Goal: Task Accomplishment & Management: Use online tool/utility

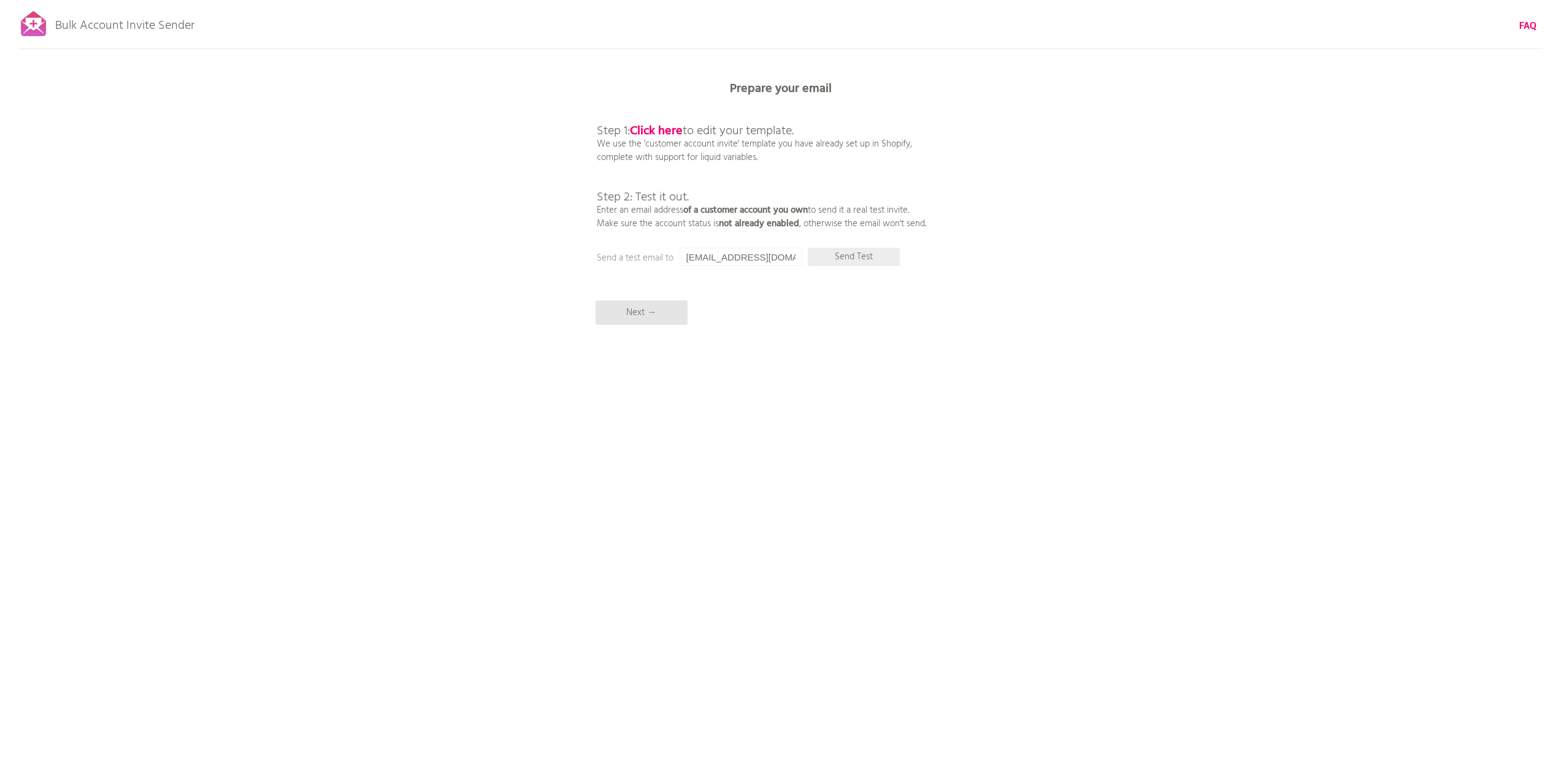
click at [856, 259] on p "Send Test" at bounding box center [854, 257] width 92 height 18
click at [852, 259] on p "Send Test" at bounding box center [854, 257] width 92 height 18
click at [797, 257] on input "[EMAIL_ADDRESS][DOMAIN_NAME]" at bounding box center [741, 257] width 123 height 18
type input "[EMAIL_ADDRESS][DOMAIN_NAME]"
click at [862, 258] on p "Send Test" at bounding box center [854, 257] width 92 height 18
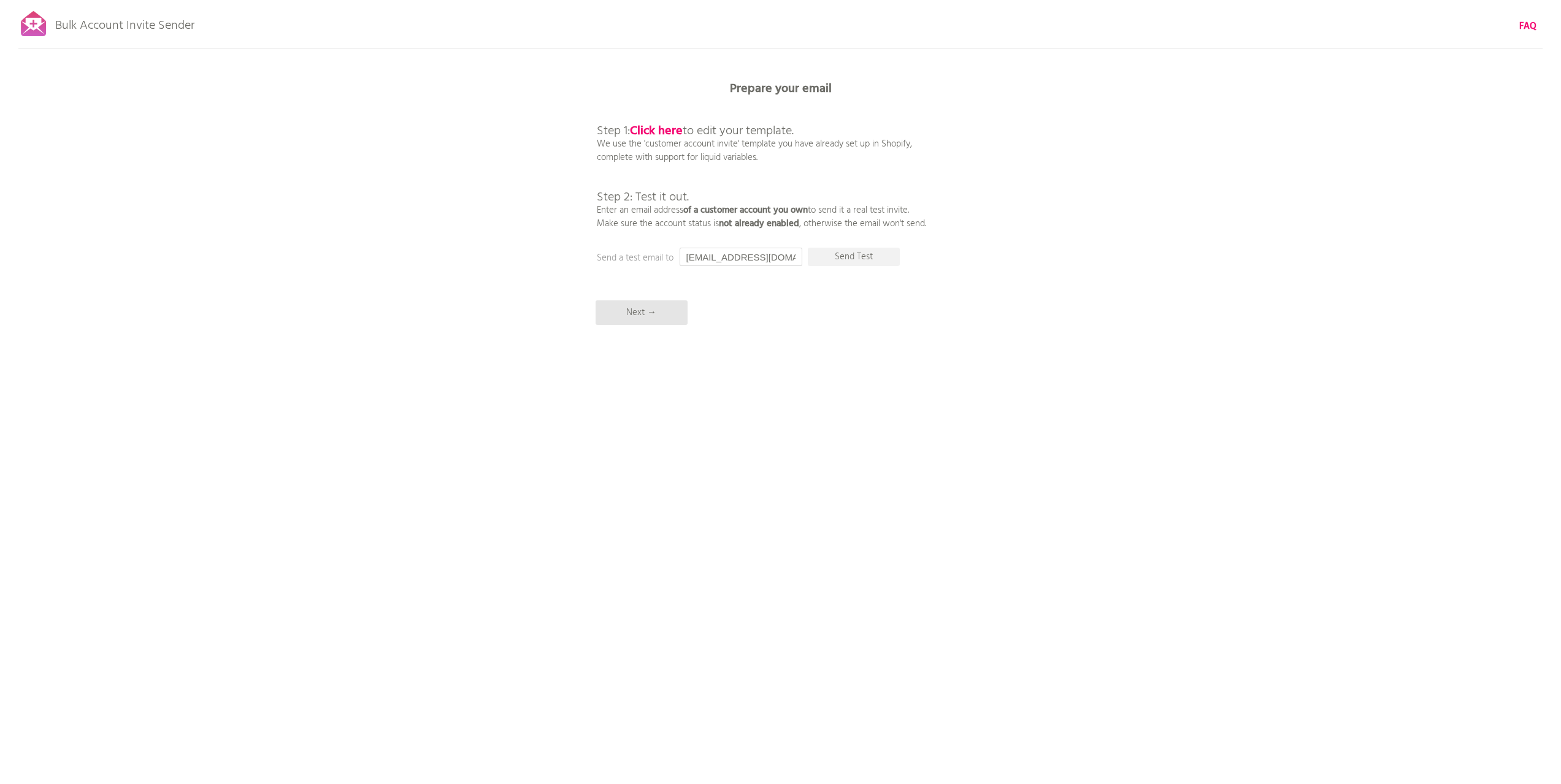
click at [792, 260] on input "[EMAIL_ADDRESS][DOMAIN_NAME]" at bounding box center [741, 257] width 123 height 18
click at [858, 251] on p "Send Test" at bounding box center [854, 257] width 92 height 18
click at [774, 257] on input "[EMAIL_ADDRESS][DOMAIN_NAME]" at bounding box center [741, 257] width 123 height 18
paste input "extraordinaryad@twc"
type input "[EMAIL_ADDRESS][DOMAIN_NAME]"
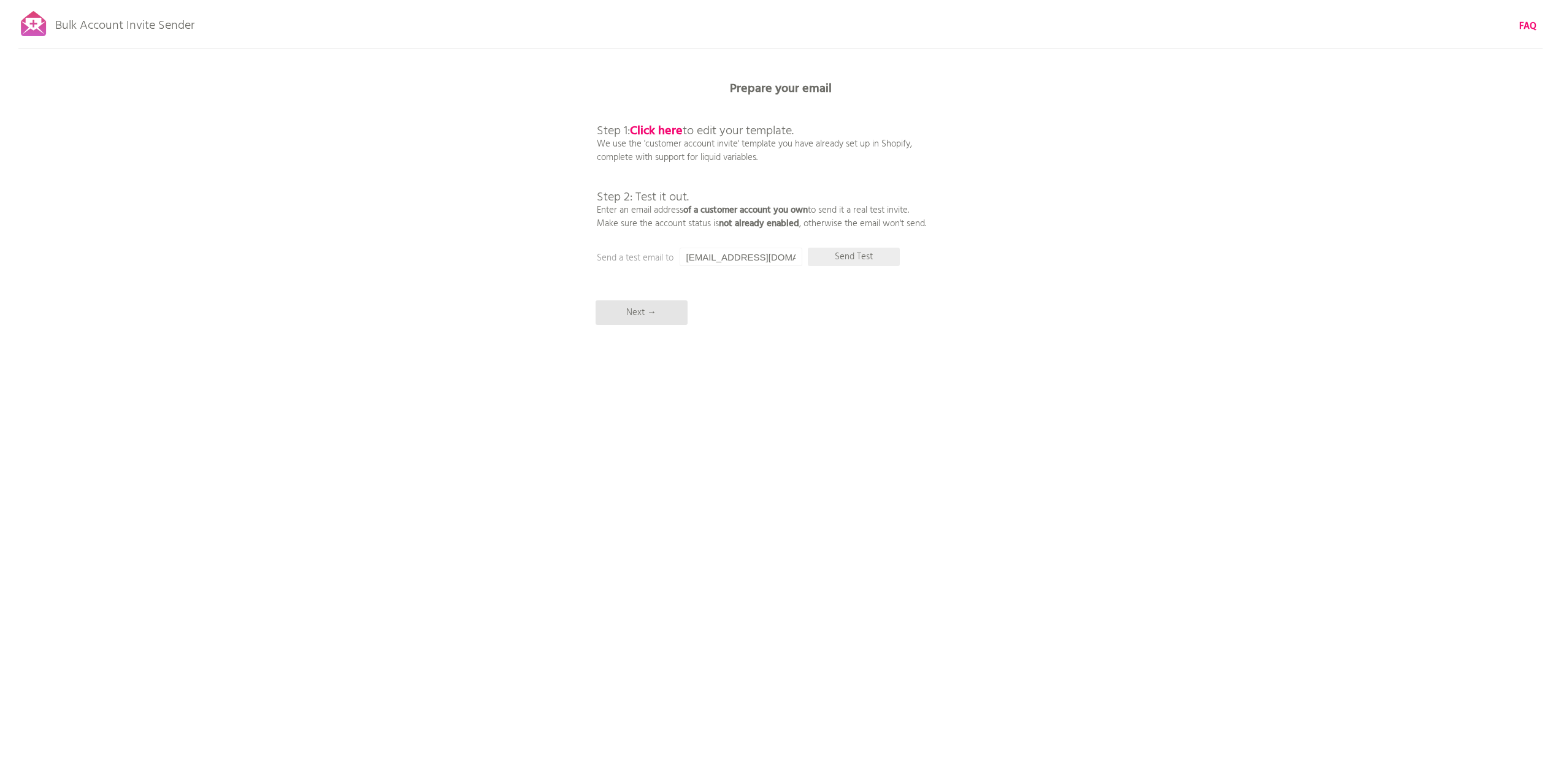
click at [850, 261] on p "Send Test" at bounding box center [854, 257] width 92 height 18
